Goal: Information Seeking & Learning: Learn about a topic

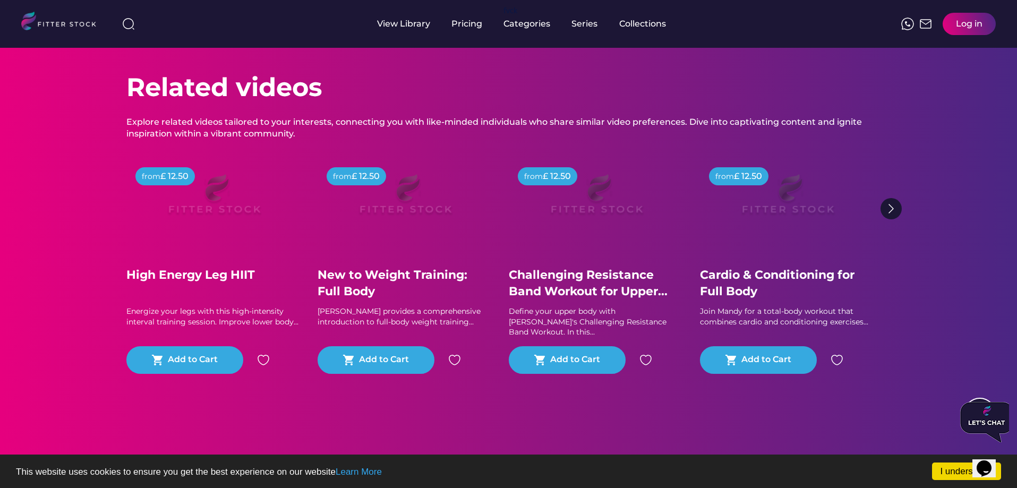
scroll to position [590, 0]
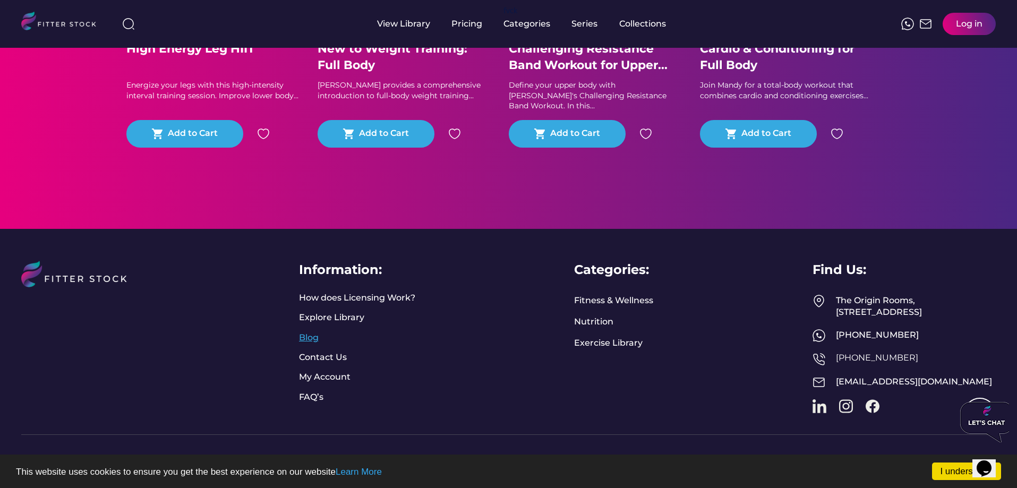
click at [316, 332] on link "Blog" at bounding box center [312, 338] width 27 height 12
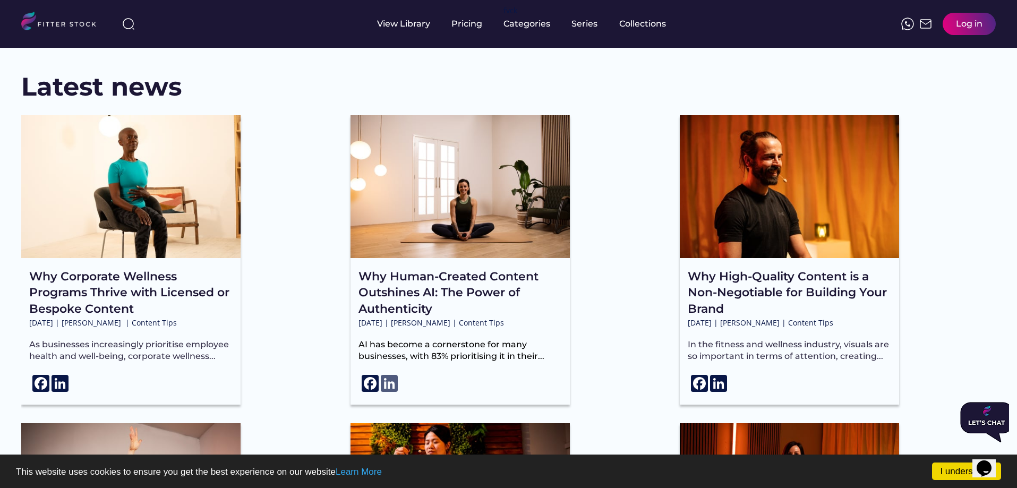
click at [389, 388] on link "LinkedIn" at bounding box center [389, 383] width 19 height 17
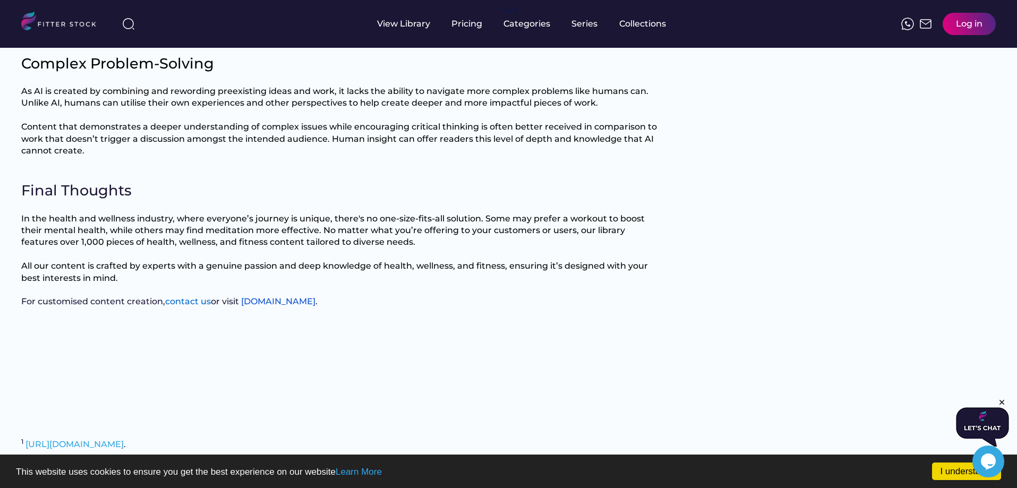
scroll to position [1327, 0]
